Goal: Navigation & Orientation: Find specific page/section

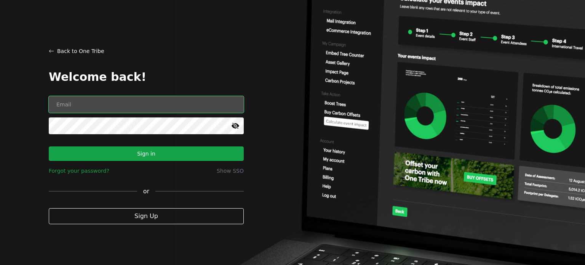
type input "[EMAIL_ADDRESS][DOMAIN_NAME]"
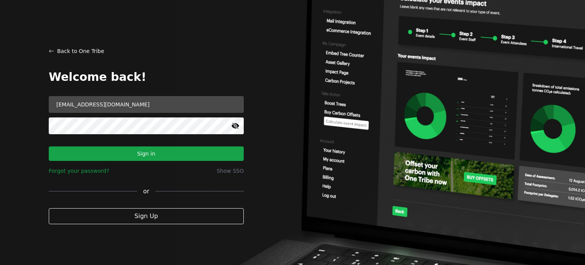
click at [148, 153] on button "Sign in" at bounding box center [146, 153] width 195 height 14
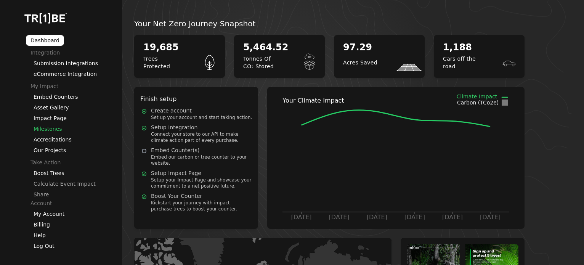
click at [52, 129] on link "Milestones" at bounding box center [48, 129] width 29 height 6
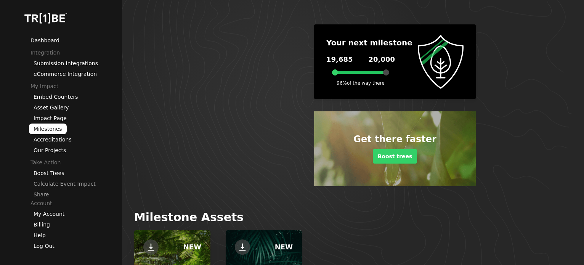
drag, startPoint x: 384, startPoint y: 71, endPoint x: 395, endPoint y: 72, distance: 11.1
click at [395, 72] on div "Your next milestone 19,685 20,000 96 % of the way there" at bounding box center [371, 61] width 91 height 62
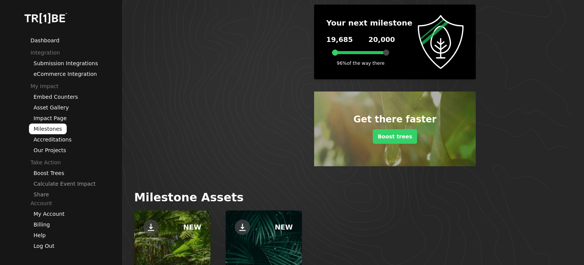
scroll to position [38, 0]
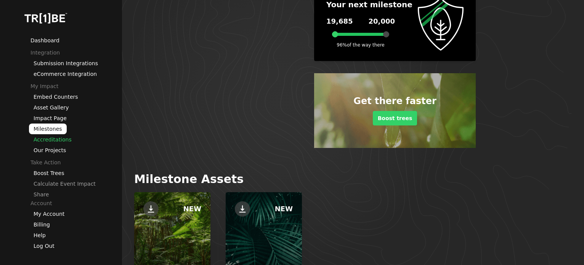
click at [45, 141] on link "Accreditations" at bounding box center [53, 139] width 38 height 6
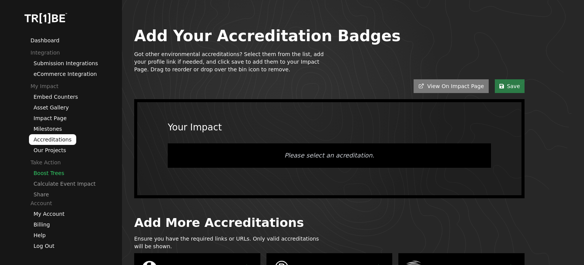
click at [51, 172] on link "Boost Trees" at bounding box center [49, 173] width 30 height 6
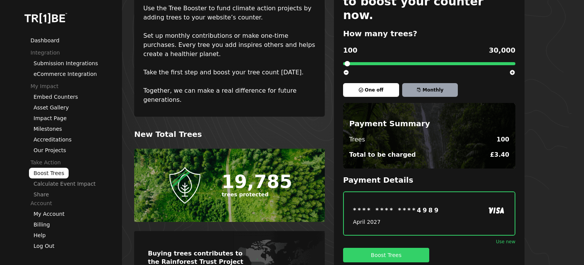
scroll to position [83, 0]
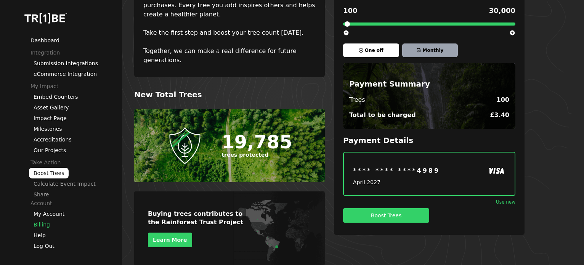
click at [42, 222] on link "Billing" at bounding box center [42, 224] width 16 height 6
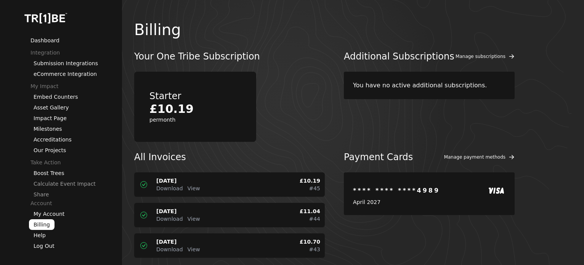
click at [41, 45] on div "Dashboard Integration Submission Integrations eCommerce Integration My Impact E…" at bounding box center [73, 132] width 98 height 265
click at [40, 40] on link "Dashboard" at bounding box center [44, 40] width 29 height 6
